Goal: Task Accomplishment & Management: Use online tool/utility

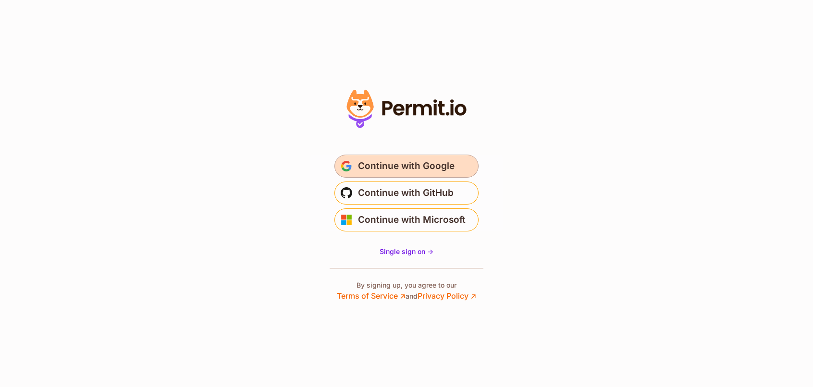
click at [382, 168] on span "Continue with Google" at bounding box center [406, 166] width 97 height 15
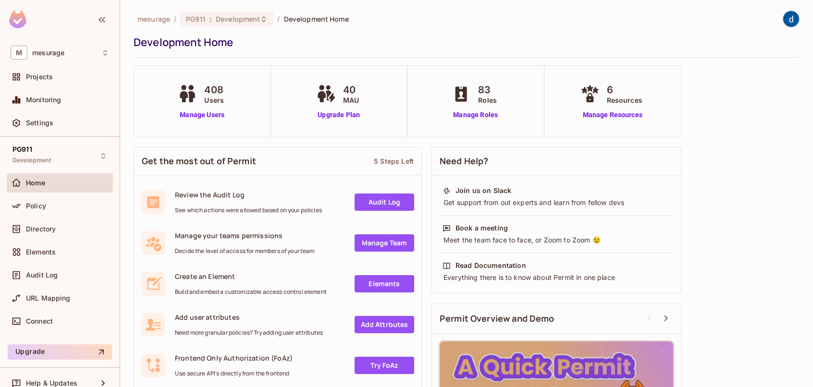
click at [727, 42] on div "Development Home" at bounding box center [464, 42] width 661 height 14
click at [60, 188] on div "Home" at bounding box center [60, 182] width 106 height 19
click at [47, 209] on div "Policy" at bounding box center [67, 206] width 83 height 8
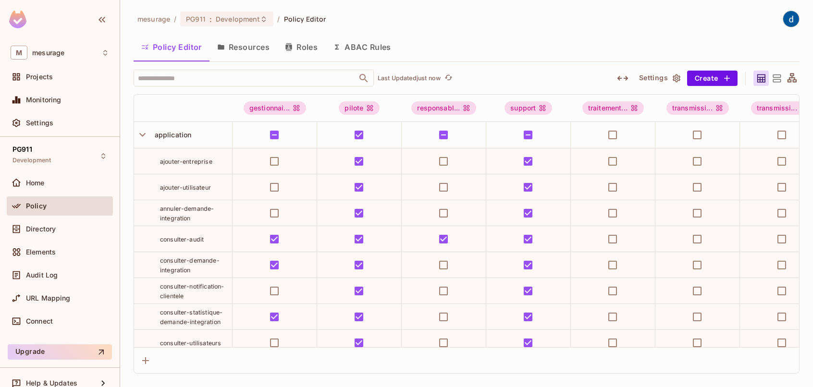
scroll to position [48, 0]
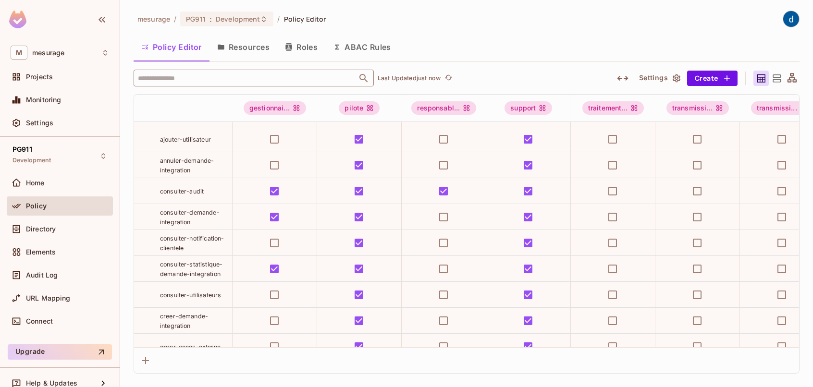
click at [170, 79] on input "text" at bounding box center [246, 78] width 220 height 17
type input "*"
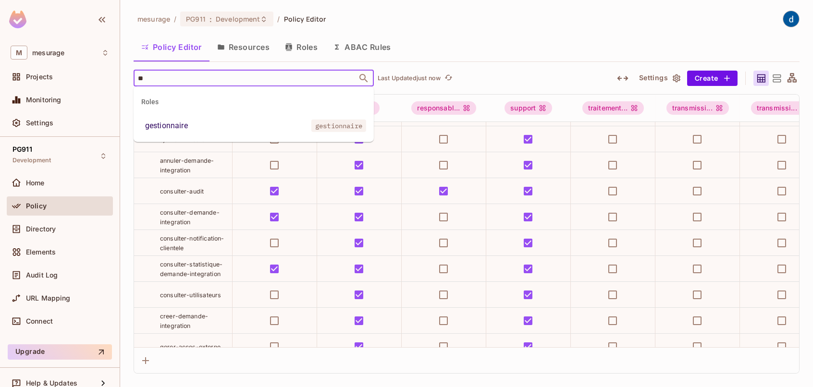
type input "*"
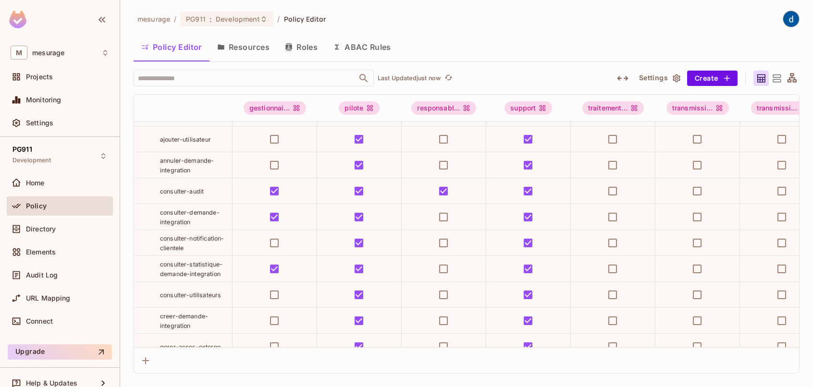
click at [129, 68] on div "mesurage / PG911 : Development / Policy Editor Policy Editor Resources Roles AB…" at bounding box center [466, 193] width 693 height 387
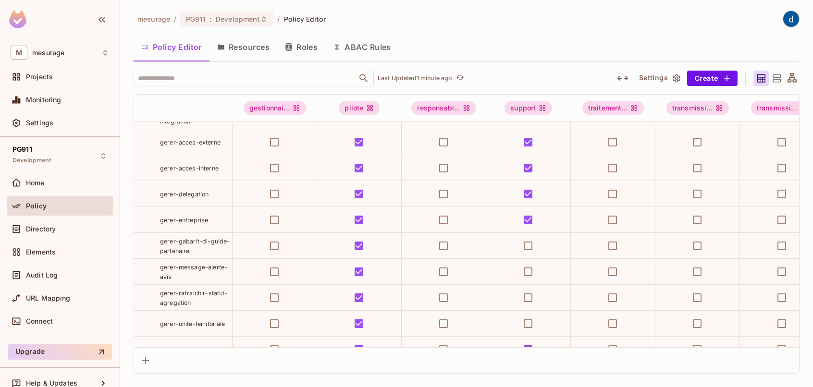
scroll to position [240, 0]
